Goal: Find specific page/section: Find specific page/section

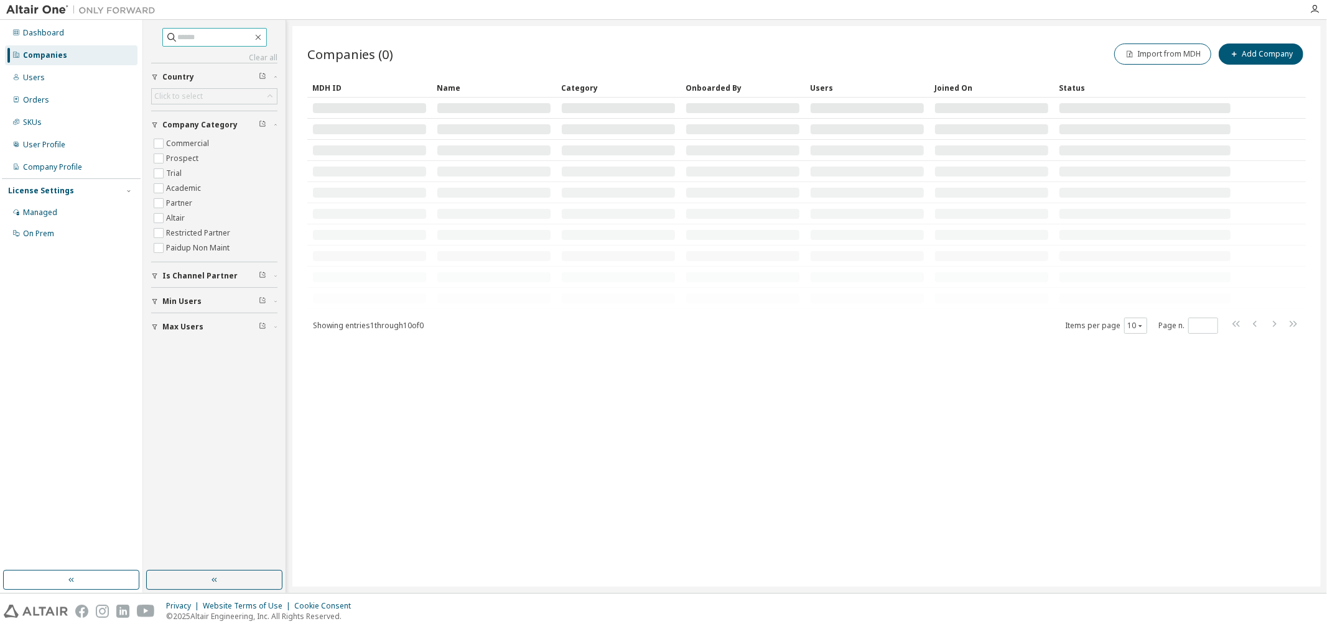
click at [185, 39] on input "text" at bounding box center [215, 37] width 75 height 12
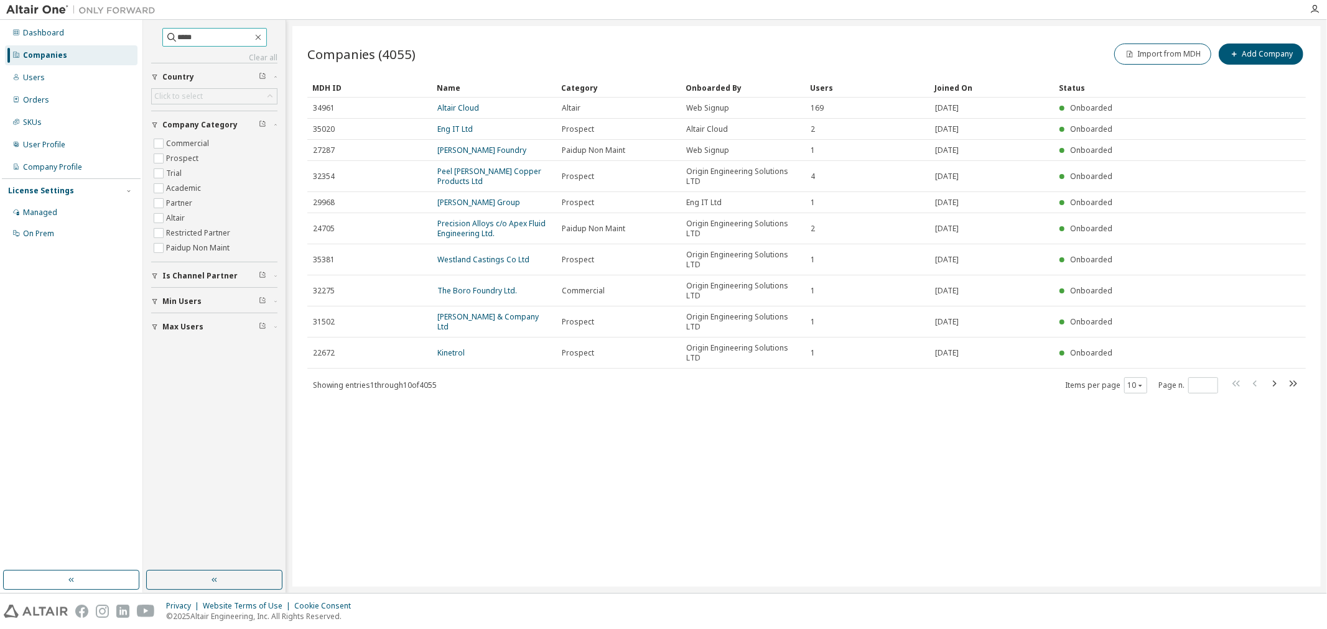
type input "*****"
